Goal: Task Accomplishment & Management: Manage account settings

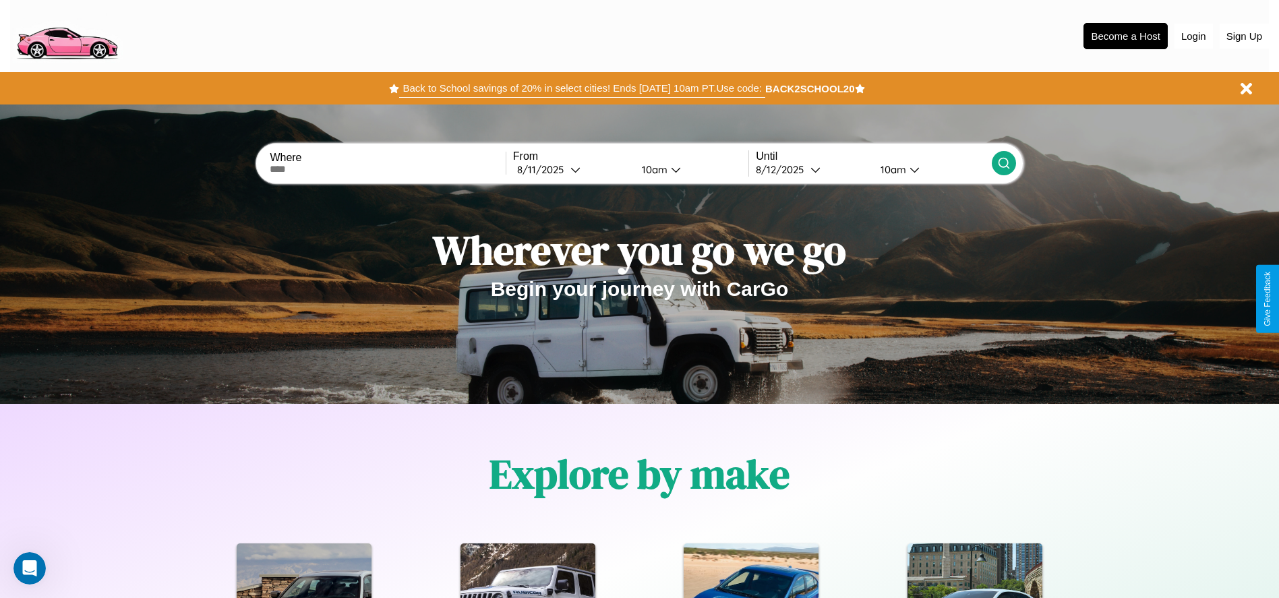
click at [582, 88] on button "Back to School savings of 20% in select cities! Ends [DATE] 10am PT. Use code:" at bounding box center [582, 88] width 366 height 19
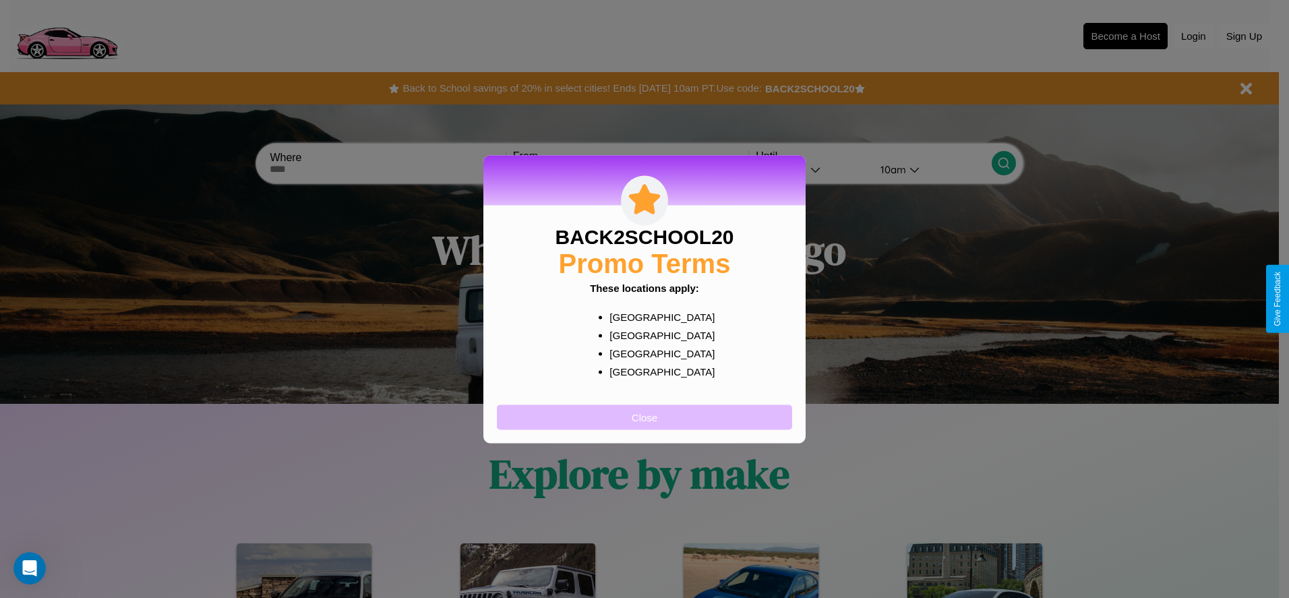
click at [645, 417] on button "Close" at bounding box center [644, 417] width 295 height 25
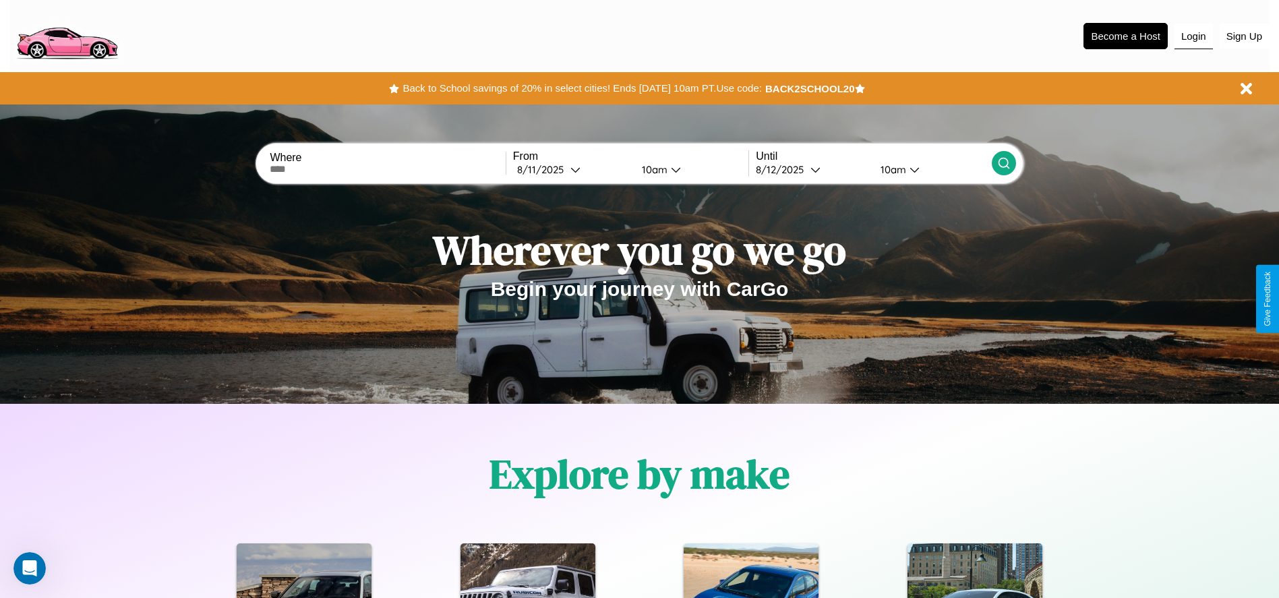
click at [1194, 36] on button "Login" at bounding box center [1194, 37] width 38 height 26
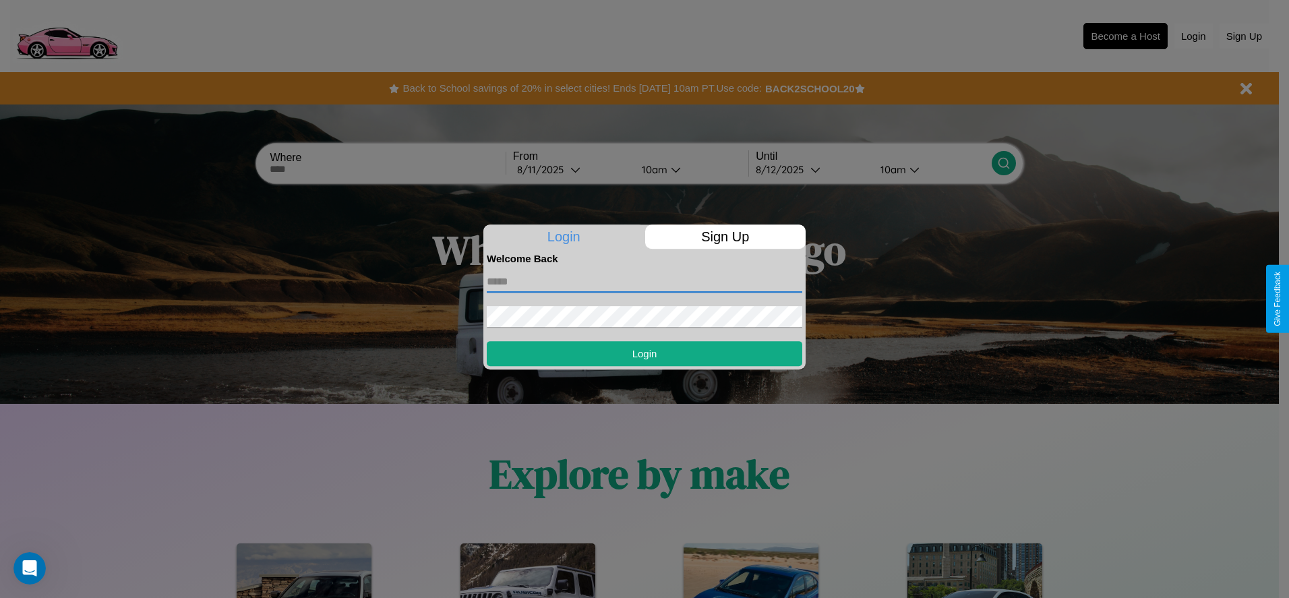
click at [645, 281] on input "text" at bounding box center [645, 282] width 316 height 22
type input "**********"
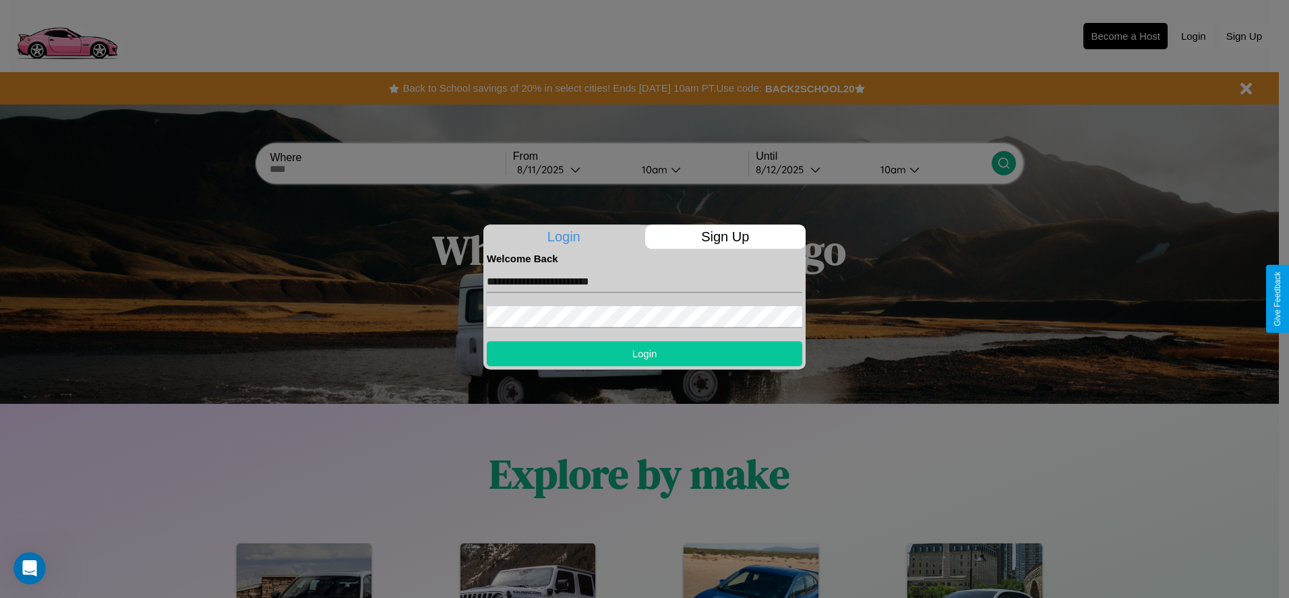
click at [645, 353] on button "Login" at bounding box center [645, 353] width 316 height 25
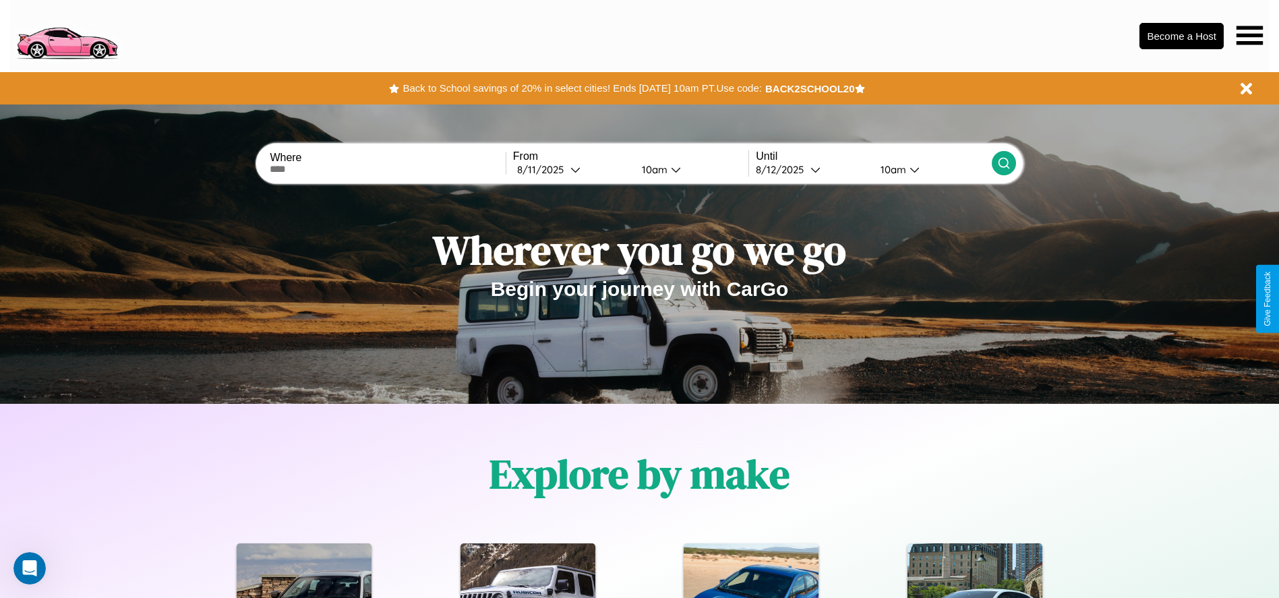
click at [1250, 35] on icon at bounding box center [1250, 35] width 26 height 19
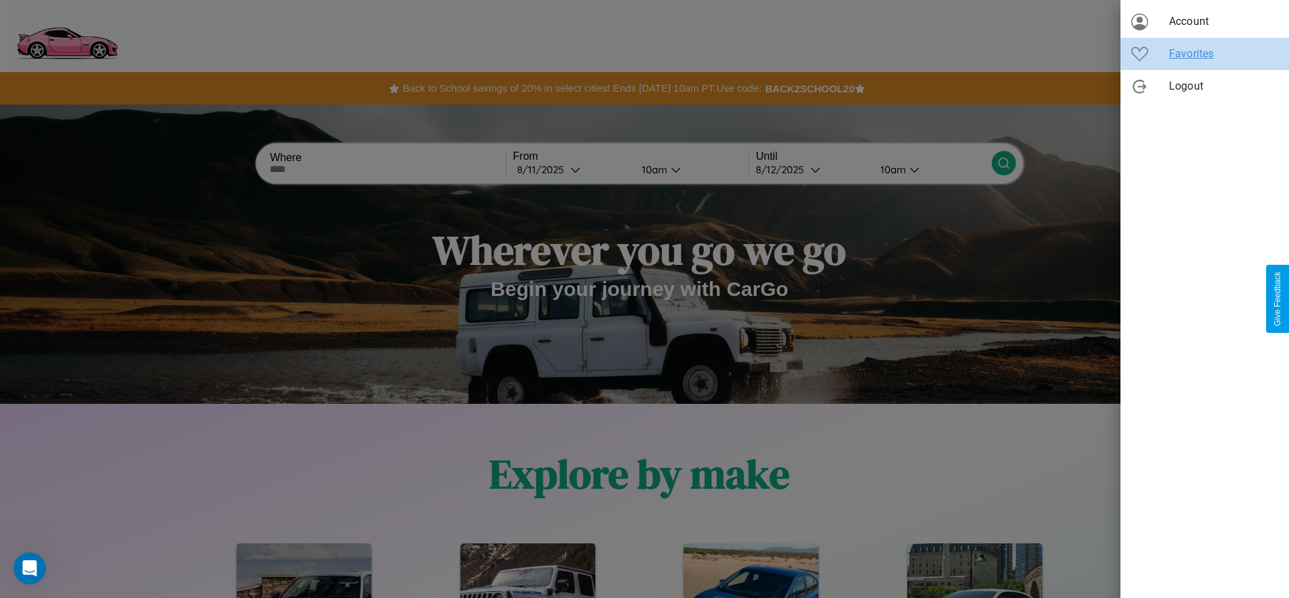
click at [1205, 54] on span "Favorites" at bounding box center [1223, 54] width 109 height 16
